Goal: Check status: Check status

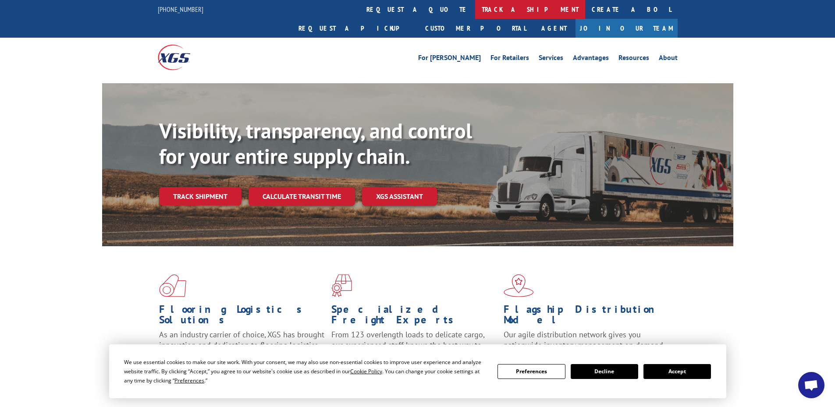
click at [475, 8] on link "track a shipment" at bounding box center [530, 9] width 110 height 19
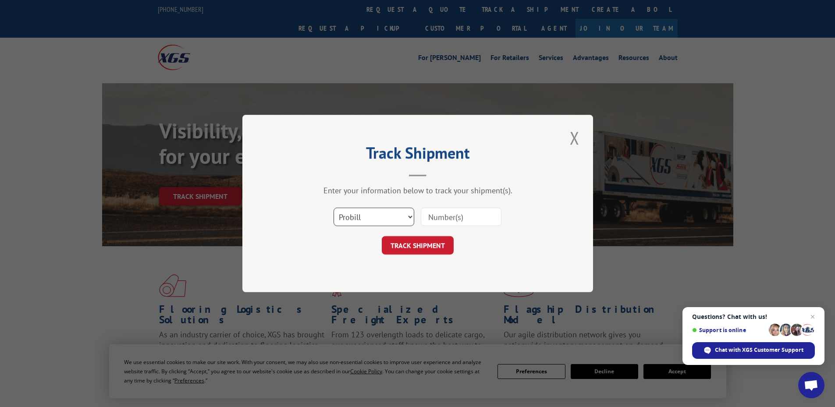
click at [354, 220] on select "Select category... Probill BOL PO" at bounding box center [373, 217] width 81 height 18
select select "bol"
click at [333, 208] on select "Select category... Probill BOL PO" at bounding box center [373, 217] width 81 height 18
click at [428, 216] on input at bounding box center [461, 217] width 81 height 18
paste input "5950587"
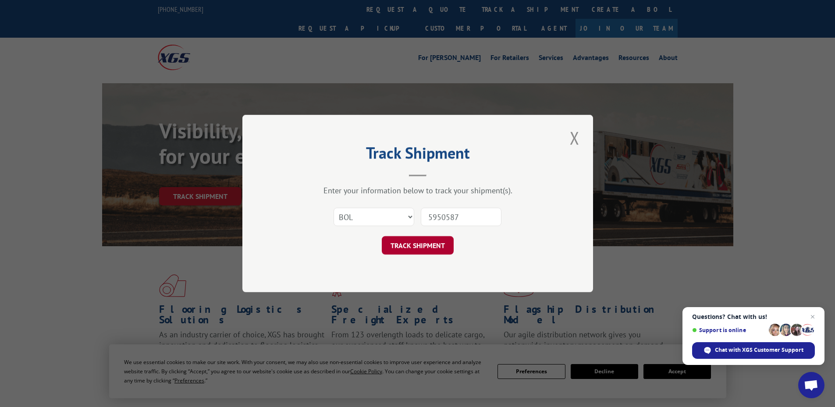
type input "5950587"
click at [418, 244] on button "TRACK SHIPMENT" at bounding box center [418, 245] width 72 height 18
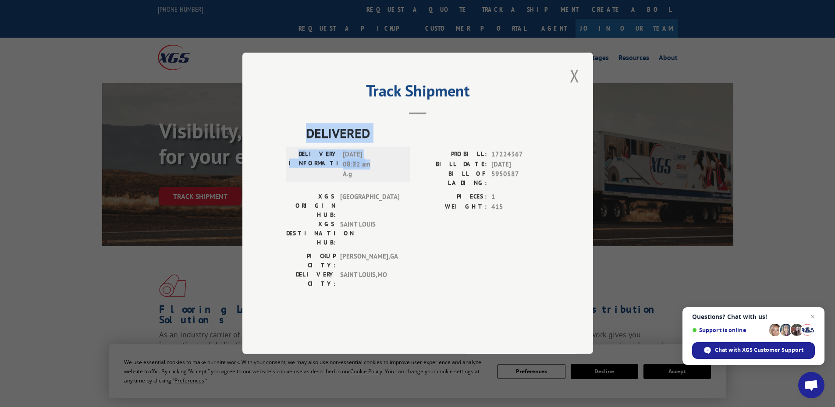
drag, startPoint x: 371, startPoint y: 187, endPoint x: 307, endPoint y: 160, distance: 69.9
click at [307, 160] on div "DELIVERED DELIVERY INFORMATION: [DATE] 08:22 am A.g PROBILL: 17224367 BILL DATE…" at bounding box center [417, 209] width 263 height 170
copy div "DELIVERED DELIVERY INFORMATION: [DATE] 08:22 am"
